Goal: Information Seeking & Learning: Learn about a topic

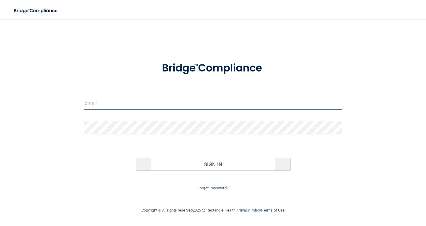
type input "[EMAIL_ADDRESS][DOMAIN_NAME]"
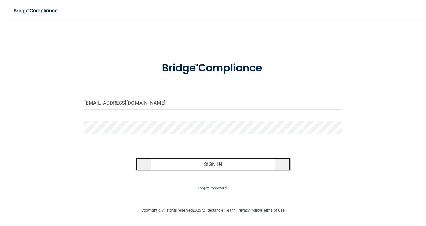
click at [243, 162] on button "Sign In" at bounding box center [213, 164] width 154 height 13
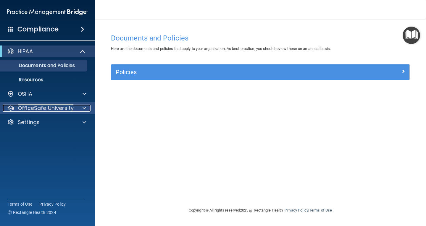
click at [47, 105] on p "OfficeSafe University" at bounding box center [46, 108] width 56 height 7
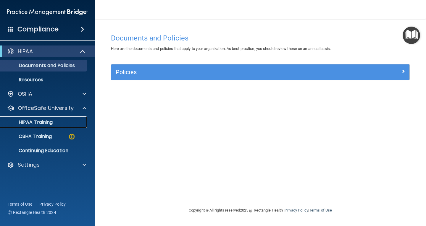
click at [53, 122] on p "HIPAA Training" at bounding box center [28, 122] width 49 height 6
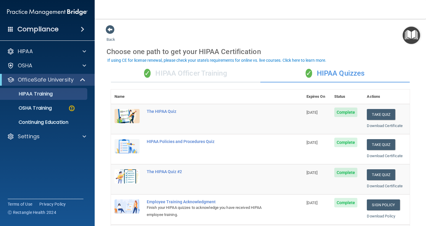
click at [190, 73] on div "✓ HIPAA Officer Training" at bounding box center [185, 74] width 149 height 18
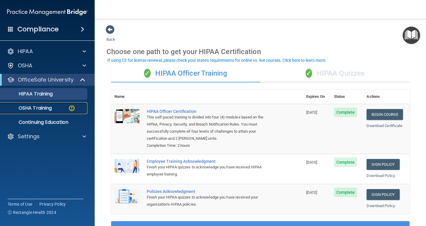
click at [47, 112] on link "OSHA Training" at bounding box center [40, 108] width 93 height 12
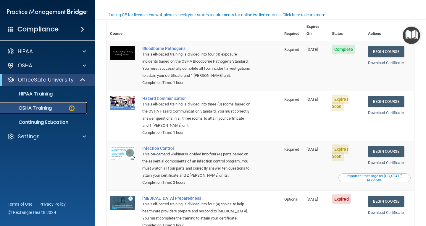
scroll to position [59, 0]
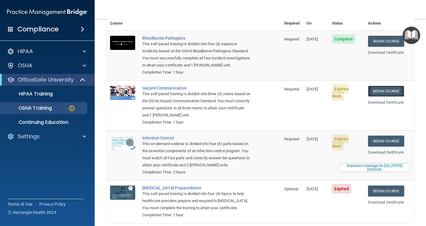
click at [377, 86] on link "Begin Course" at bounding box center [386, 91] width 36 height 11
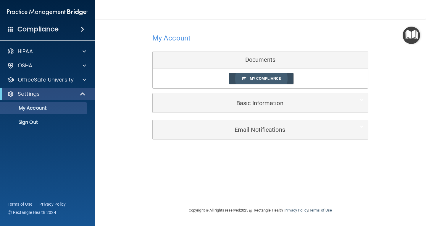
click at [255, 77] on span "My Compliance" at bounding box center [265, 78] width 31 height 4
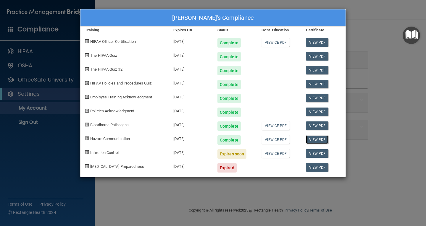
click at [315, 138] on link "View PDF" at bounding box center [317, 139] width 23 height 9
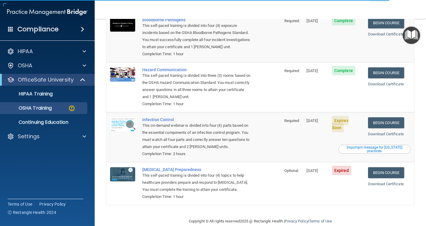
scroll to position [81, 0]
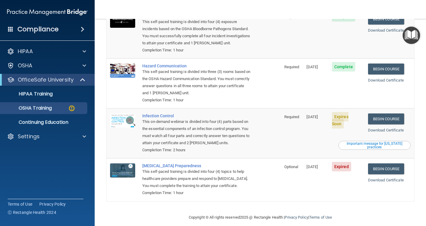
click at [380, 142] on div "Important message for [US_STATE] practices" at bounding box center [374, 145] width 70 height 7
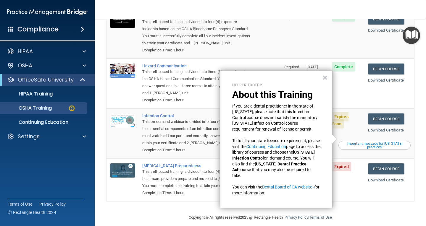
click at [325, 77] on button "×" at bounding box center [325, 77] width 6 height 9
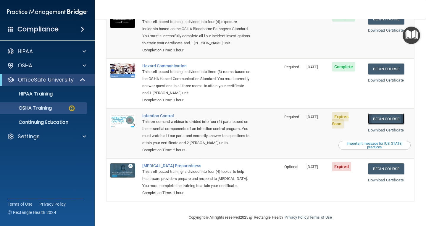
click at [379, 114] on link "Begin Course" at bounding box center [386, 119] width 36 height 11
click at [378, 164] on link "Begin Course" at bounding box center [386, 168] width 36 height 11
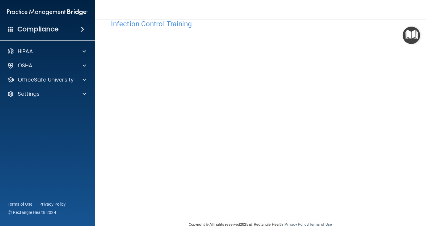
scroll to position [27, 0]
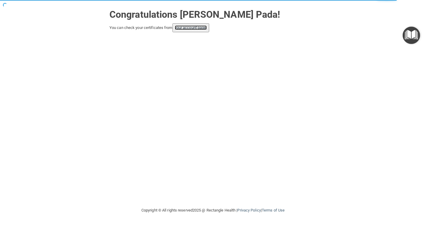
click at [207, 29] on link "your account page!" at bounding box center [191, 27] width 32 height 4
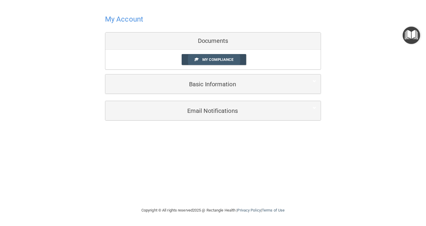
click at [216, 62] on span "My Compliance" at bounding box center [217, 59] width 31 height 4
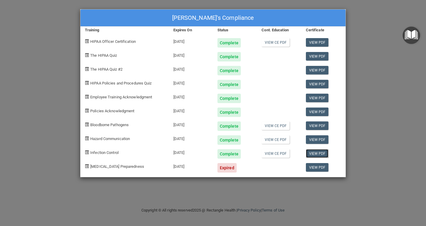
click at [315, 155] on link "View PDF" at bounding box center [317, 153] width 23 height 9
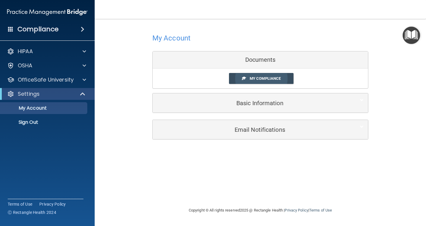
click at [259, 78] on span "My Compliance" at bounding box center [265, 78] width 31 height 4
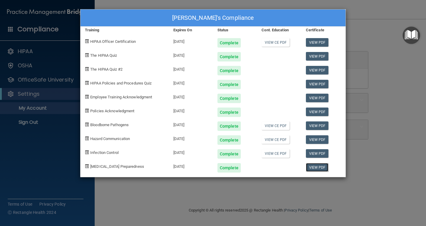
click at [319, 167] on link "View PDF" at bounding box center [317, 167] width 23 height 9
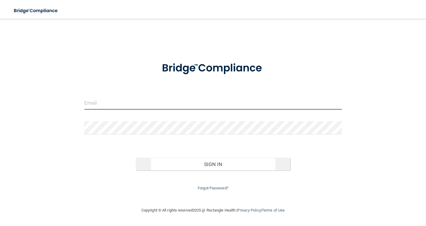
type input "[EMAIL_ADDRESS][DOMAIN_NAME]"
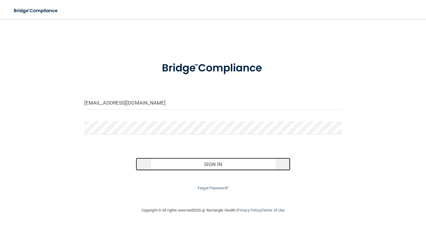
click at [222, 163] on button "Sign In" at bounding box center [213, 164] width 154 height 13
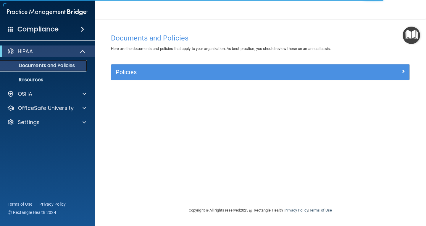
click at [51, 68] on p "Documents and Policies" at bounding box center [44, 66] width 81 height 6
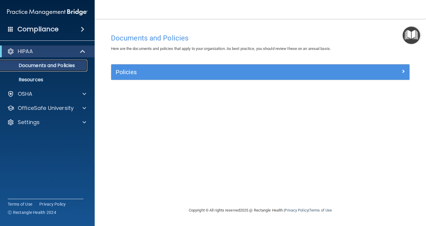
click at [49, 66] on p "Documents and Policies" at bounding box center [44, 66] width 81 height 6
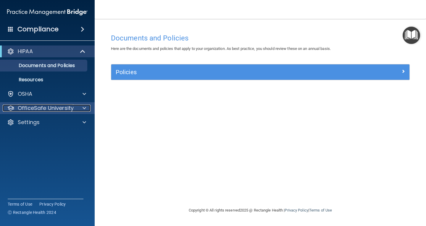
click at [39, 105] on p "OfficeSafe University" at bounding box center [46, 108] width 56 height 7
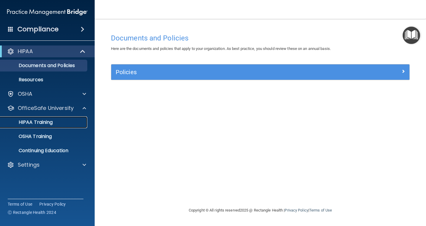
click at [48, 121] on p "HIPAA Training" at bounding box center [28, 122] width 49 height 6
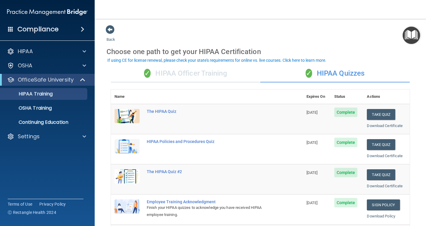
click at [170, 75] on div "✓ HIPAA Officer Training" at bounding box center [185, 74] width 149 height 18
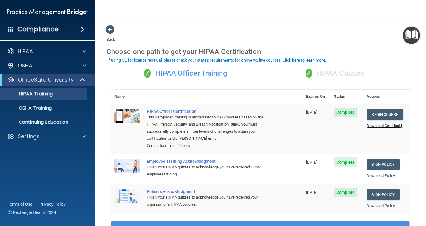
click at [374, 126] on link "Download Certificate" at bounding box center [384, 126] width 36 height 4
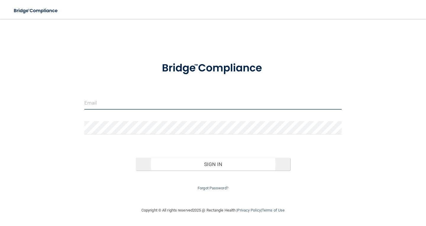
type input "[EMAIL_ADDRESS][DOMAIN_NAME]"
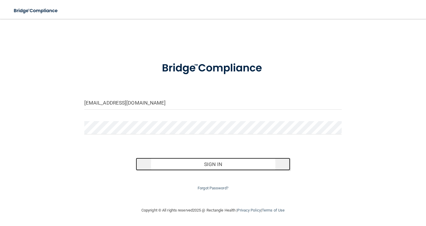
click at [222, 167] on button "Sign In" at bounding box center [213, 164] width 154 height 13
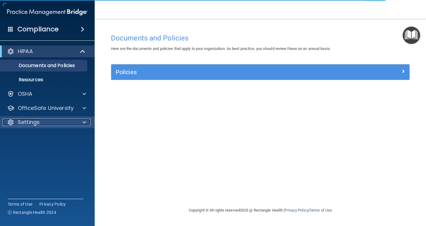
click at [86, 122] on div at bounding box center [83, 122] width 15 height 7
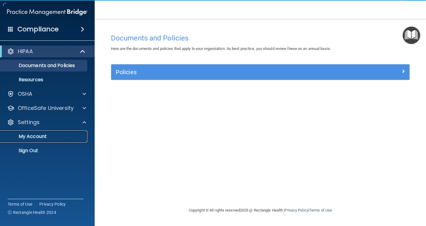
click at [69, 133] on link "My Account" at bounding box center [40, 137] width 93 height 12
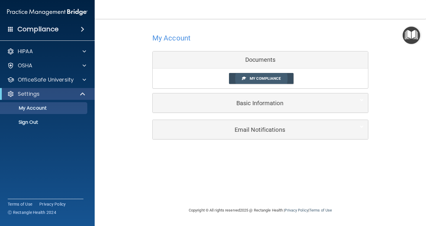
click at [247, 76] on link "My Compliance" at bounding box center [261, 78] width 65 height 11
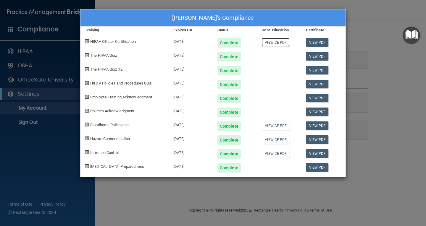
click at [274, 43] on link "View CE PDF" at bounding box center [275, 42] width 28 height 9
click at [53, 158] on div "[PERSON_NAME]'s Compliance Training Expires On Status Cont. Education Certifica…" at bounding box center [213, 113] width 426 height 226
